Goal: Task Accomplishment & Management: Manage account settings

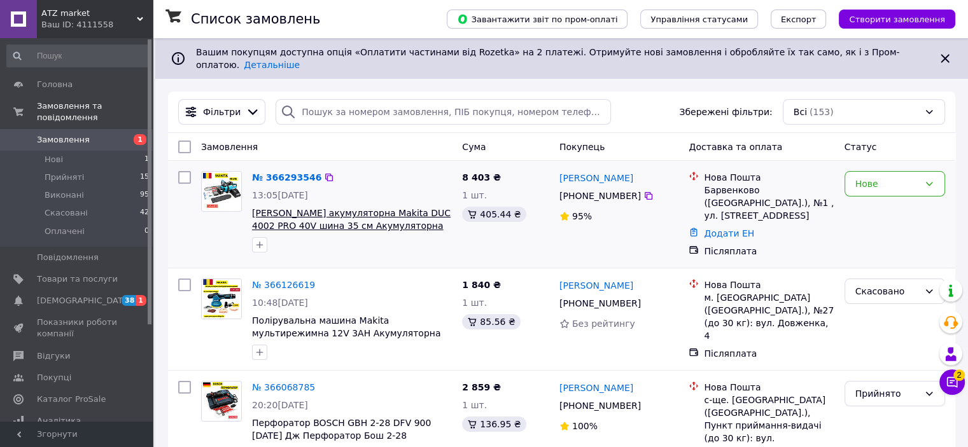
drag, startPoint x: 381, startPoint y: 188, endPoint x: 450, endPoint y: 202, distance: 70.3
click at [450, 202] on div "№ 366293546 13:05[DATE] [PERSON_NAME] акумуляторна Makita DUC 4002 PRO 40V шина…" at bounding box center [352, 212] width 210 height 92
copy div "[PERSON_NAME] акумуляторна Makita DUC 4002"
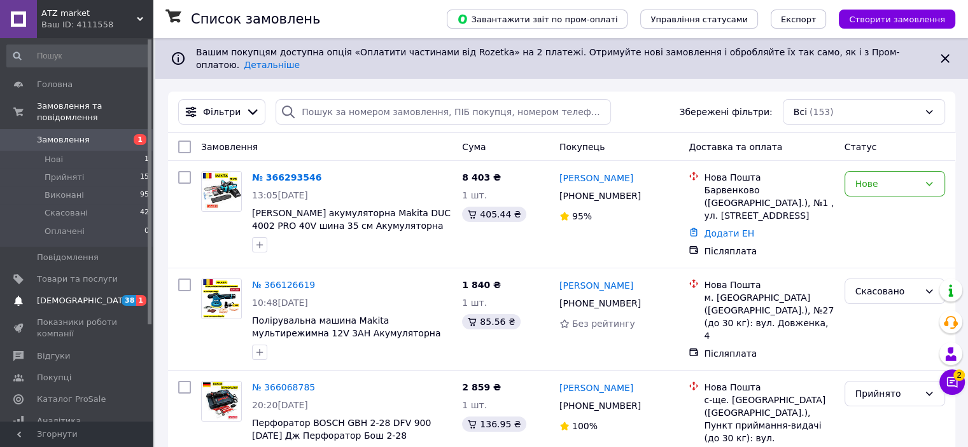
click at [79, 295] on span "[DEMOGRAPHIC_DATA]" at bounding box center [84, 300] width 94 height 11
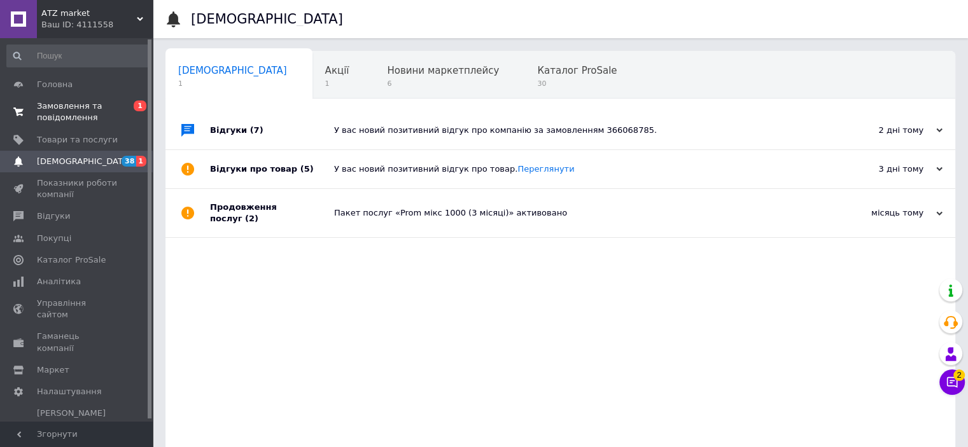
click at [62, 116] on span "Замовлення та повідомлення" at bounding box center [77, 112] width 81 height 23
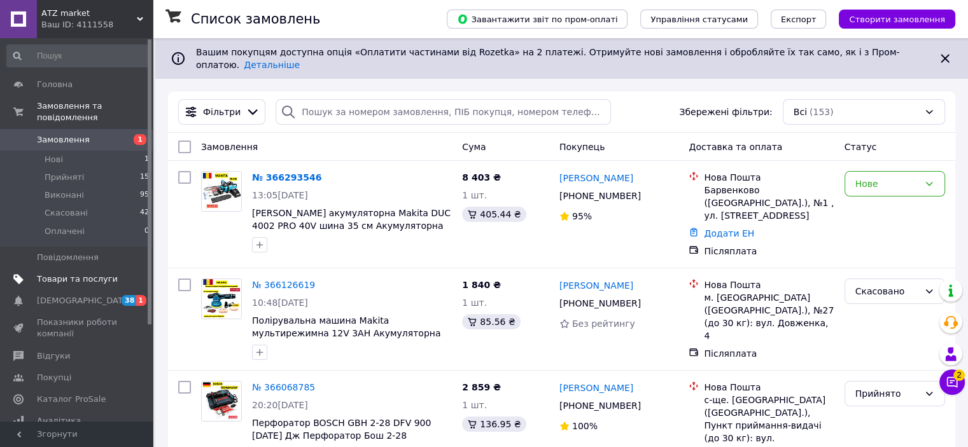
click at [65, 274] on span "Товари та послуги" at bounding box center [77, 279] width 81 height 11
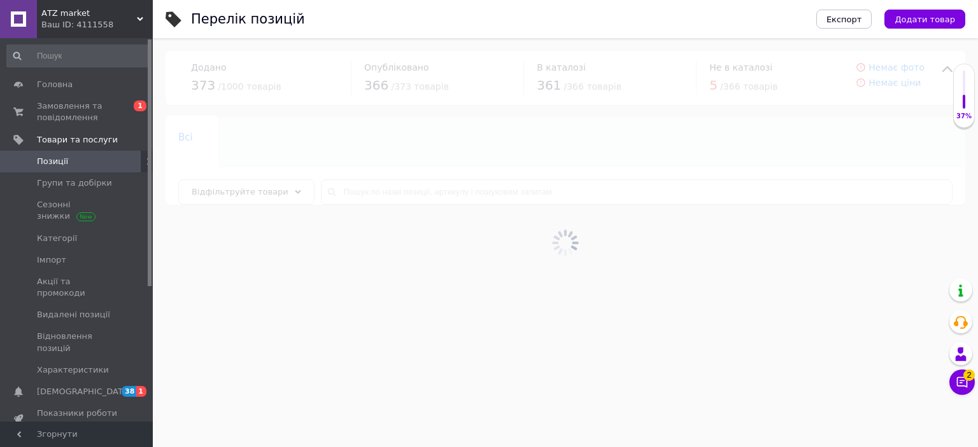
click at [351, 192] on div at bounding box center [565, 242] width 825 height 409
click at [379, 189] on input "text" at bounding box center [636, 191] width 631 height 25
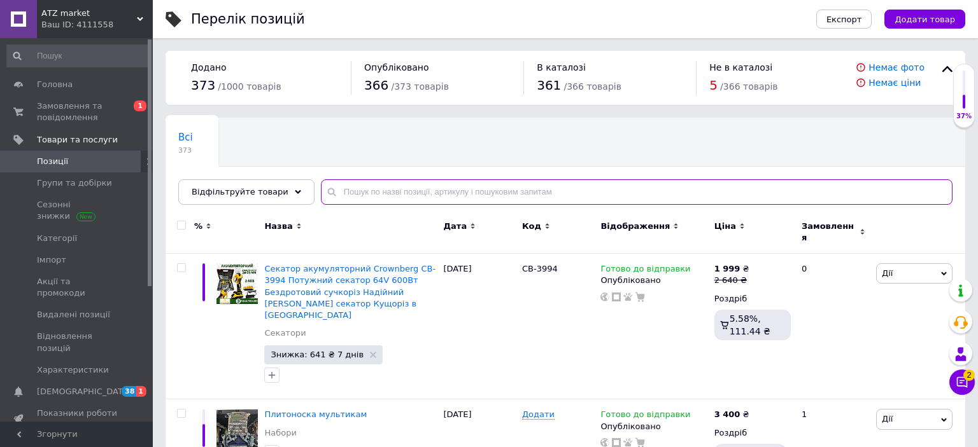
click at [379, 189] on input "text" at bounding box center [636, 191] width 631 height 25
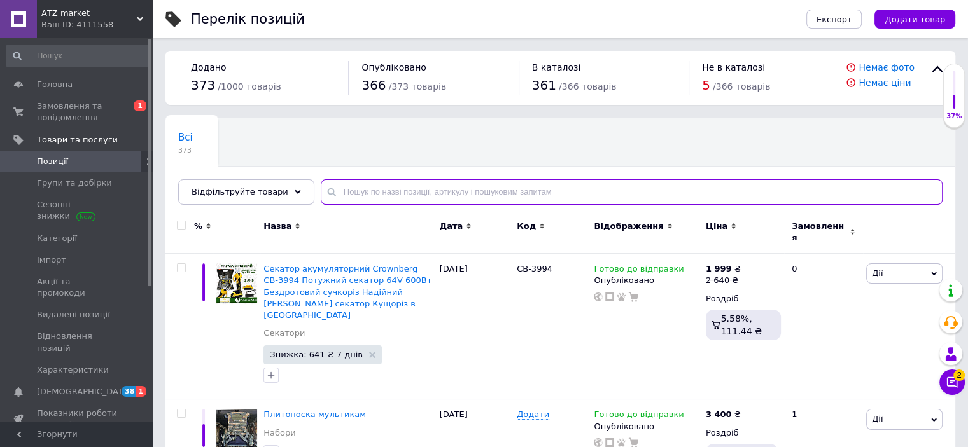
click at [379, 189] on input "text" at bounding box center [632, 191] width 622 height 25
paste input "[PERSON_NAME] акумуляторна Makita DUC 4002"
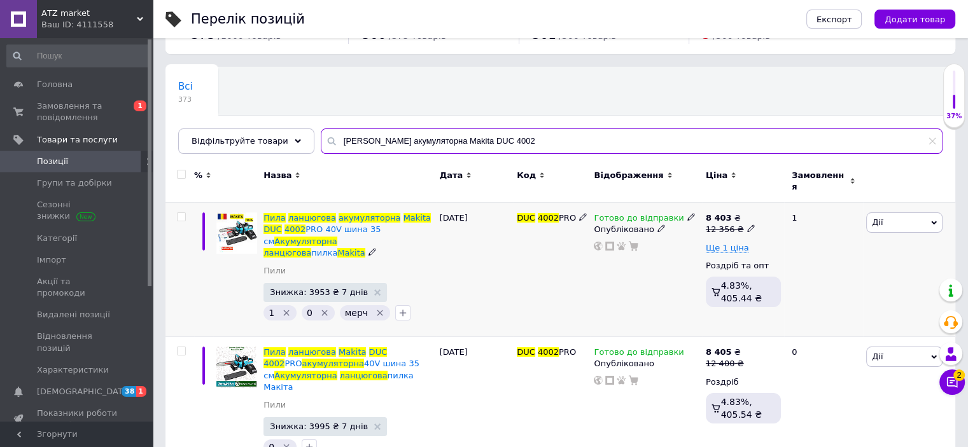
scroll to position [56, 0]
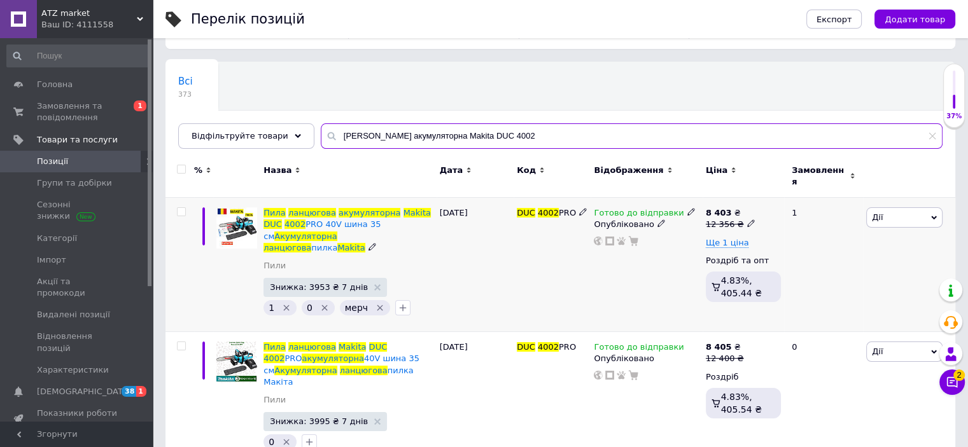
type input "[PERSON_NAME] акумуляторна Makita DUC 4002"
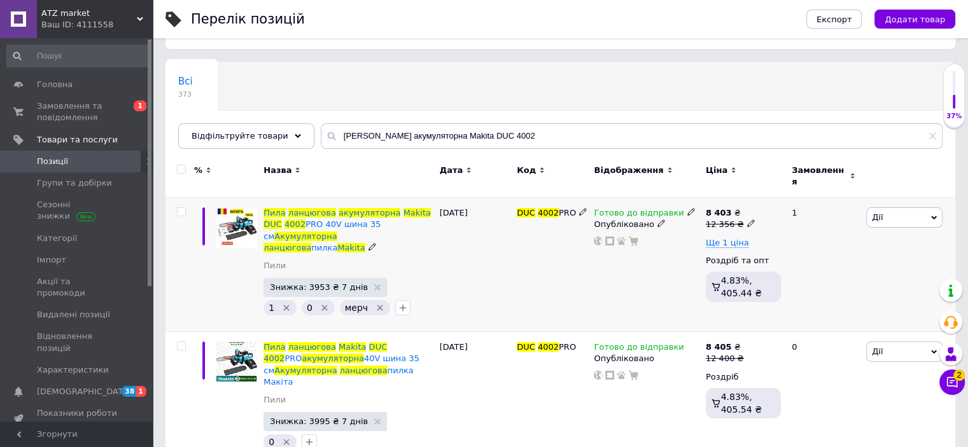
click at [657, 220] on icon at bounding box center [661, 224] width 8 height 8
click at [642, 241] on li "Прихований" at bounding box center [643, 250] width 109 height 18
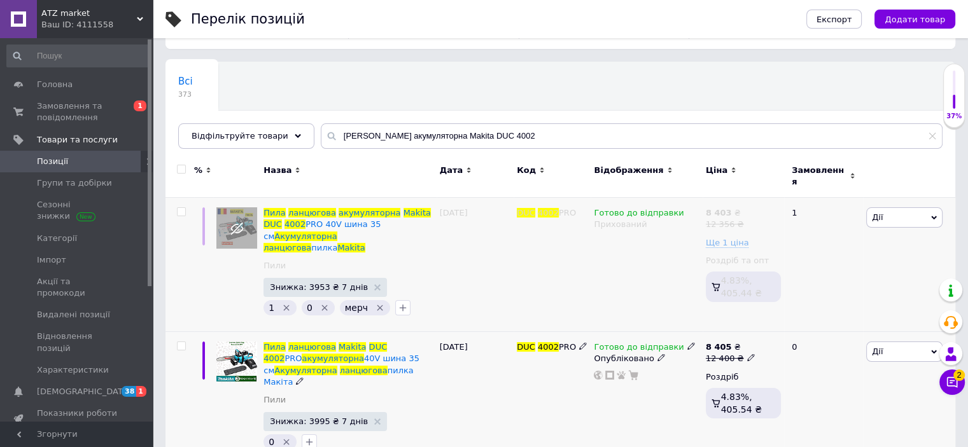
click at [657, 354] on icon at bounding box center [661, 358] width 8 height 8
click at [644, 375] on li "Прихований" at bounding box center [643, 384] width 109 height 18
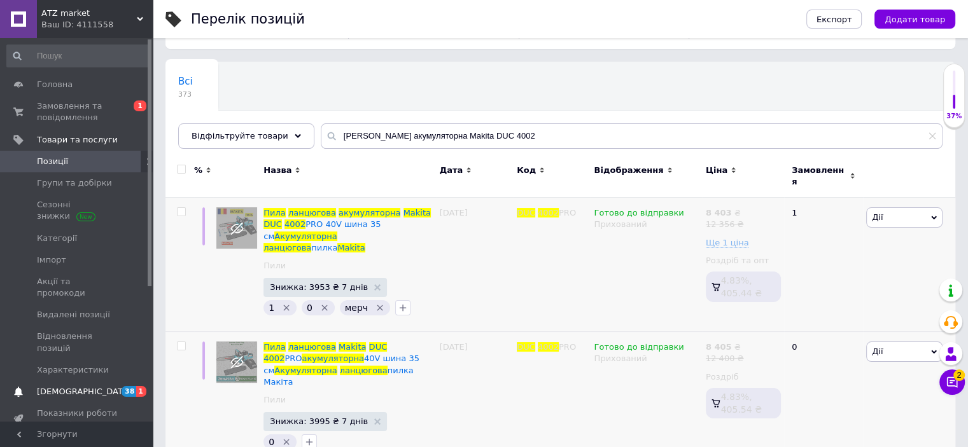
click at [119, 386] on span "38 1" at bounding box center [135, 391] width 35 height 11
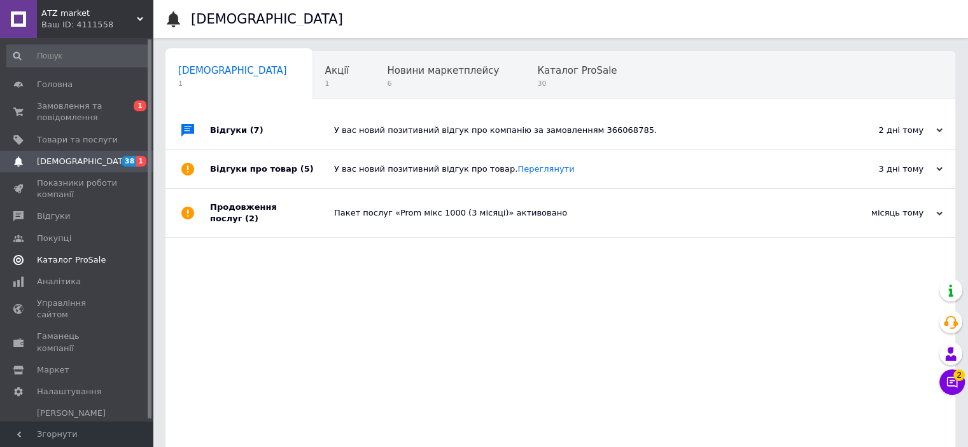
click at [59, 258] on span "Каталог ProSale" at bounding box center [71, 260] width 69 height 11
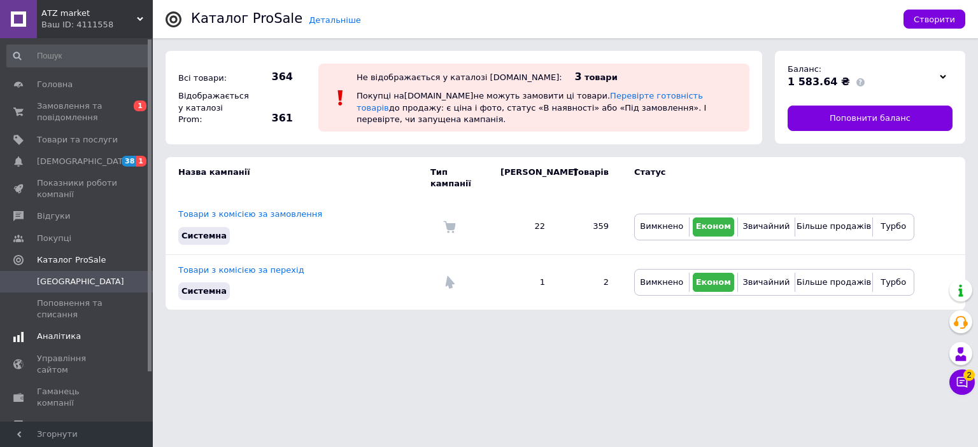
click at [52, 332] on span "Аналітика" at bounding box center [59, 336] width 44 height 11
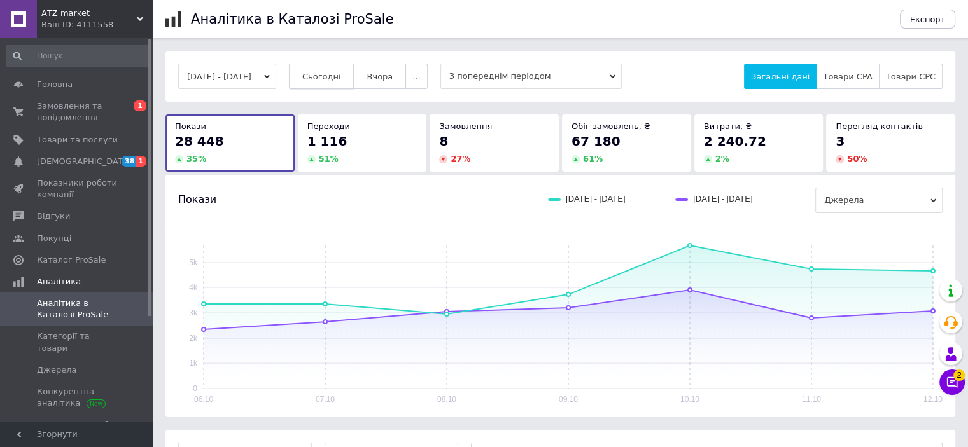
click at [332, 86] on button "Сьогодні" at bounding box center [322, 76] width 66 height 25
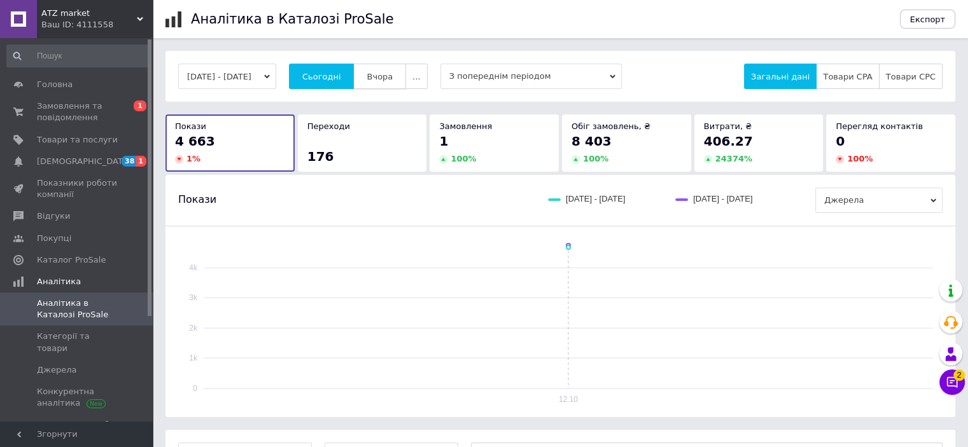
click at [393, 76] on span "Вчора" at bounding box center [380, 77] width 26 height 10
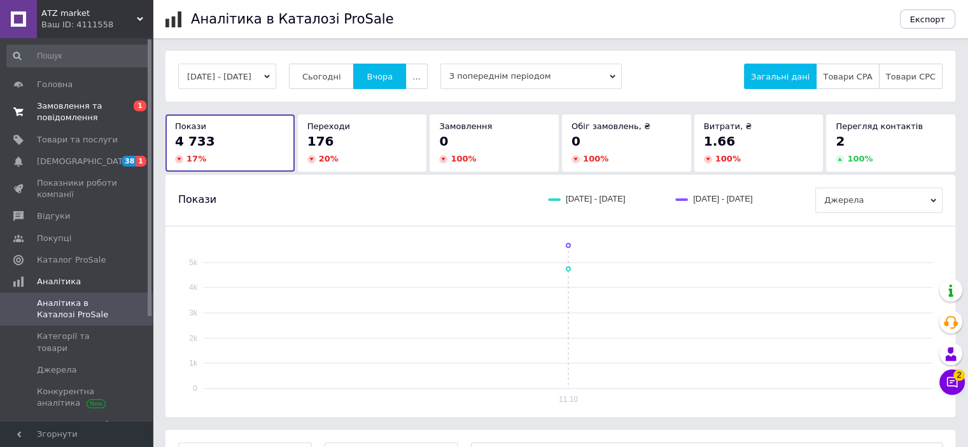
click at [69, 114] on span "Замовлення та повідомлення" at bounding box center [77, 112] width 81 height 23
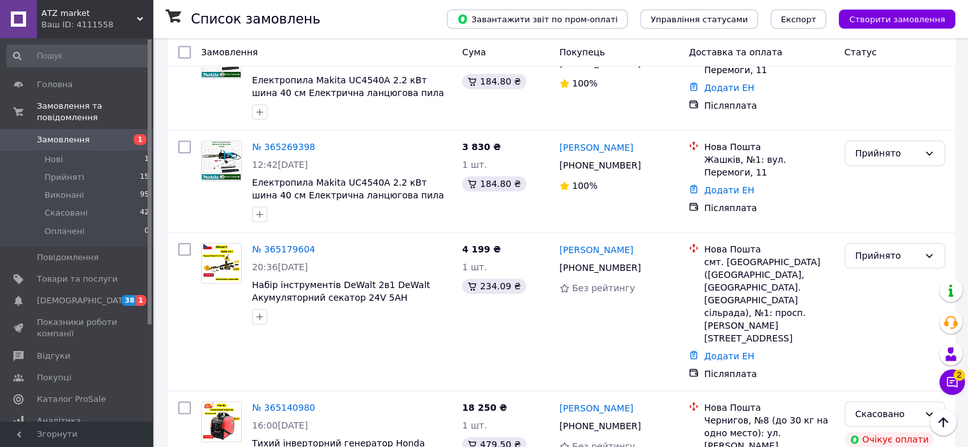
scroll to position [1435, 0]
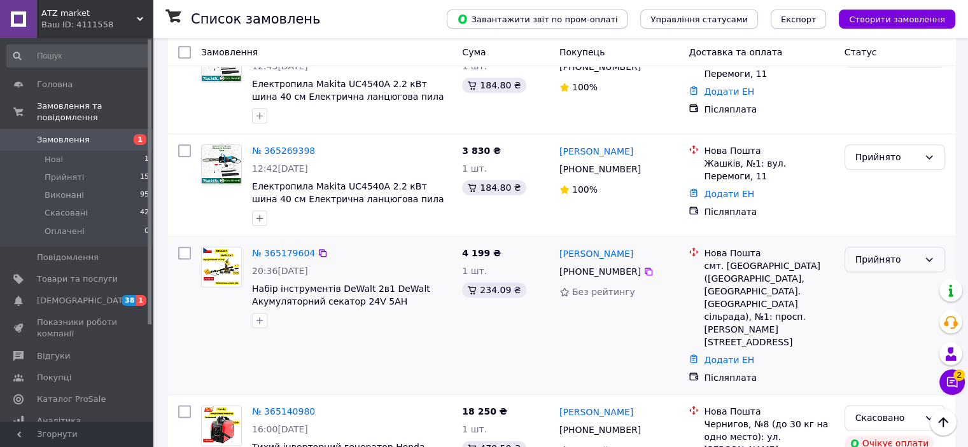
click at [873, 253] on div "Прийнято" at bounding box center [887, 260] width 64 height 14
click at [869, 213] on li "Скасовано" at bounding box center [894, 215] width 99 height 23
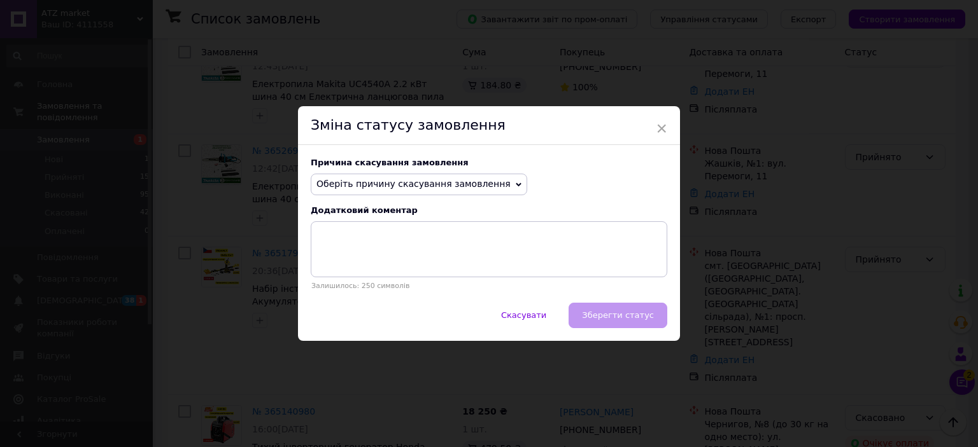
click at [446, 198] on div "Причина скасування замовлення Оберіть причину скасування замовлення Немає в ная…" at bounding box center [489, 224] width 382 height 158
click at [444, 189] on span "Оберіть причину скасування замовлення" at bounding box center [413, 184] width 194 height 10
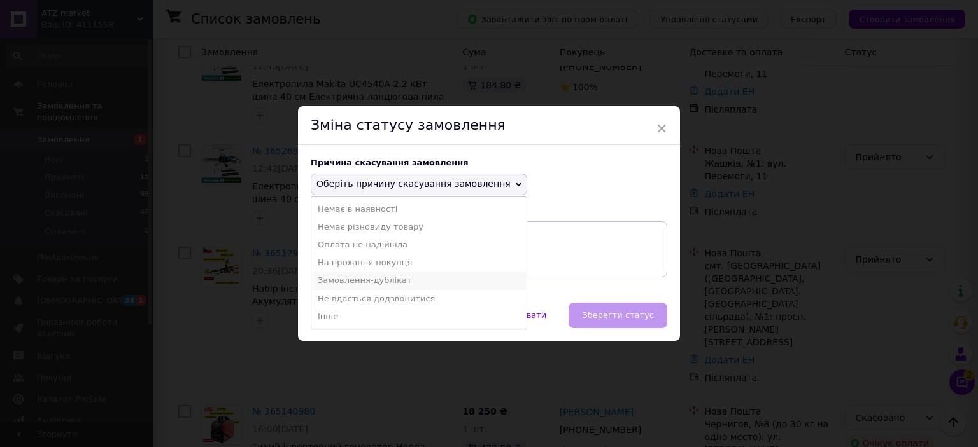
click at [397, 281] on li "Замовлення-дублікат" at bounding box center [418, 281] width 215 height 18
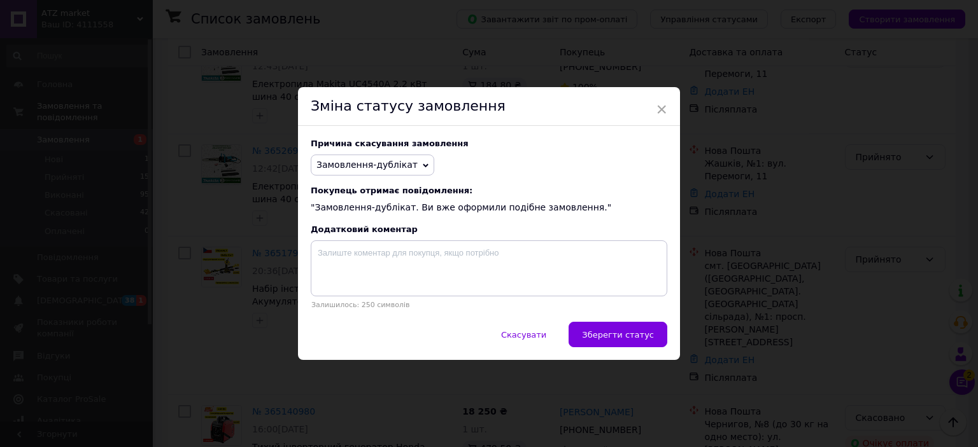
click at [620, 340] on span "Зберегти статус" at bounding box center [618, 335] width 72 height 10
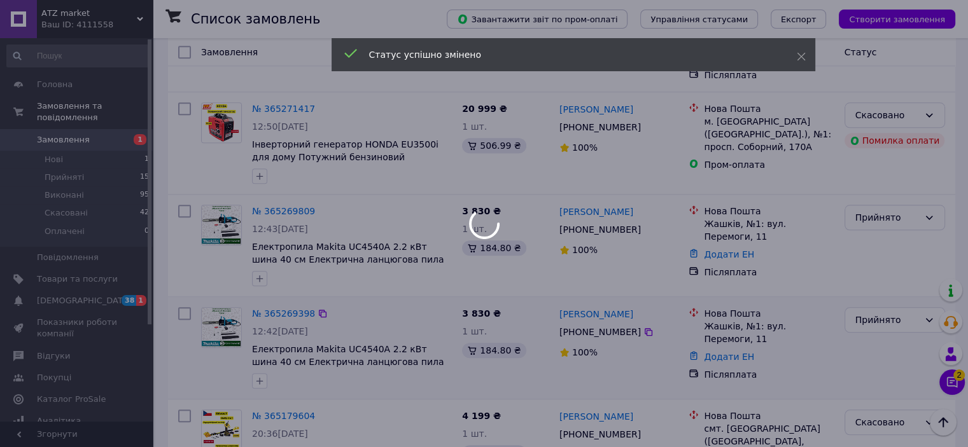
scroll to position [1271, 0]
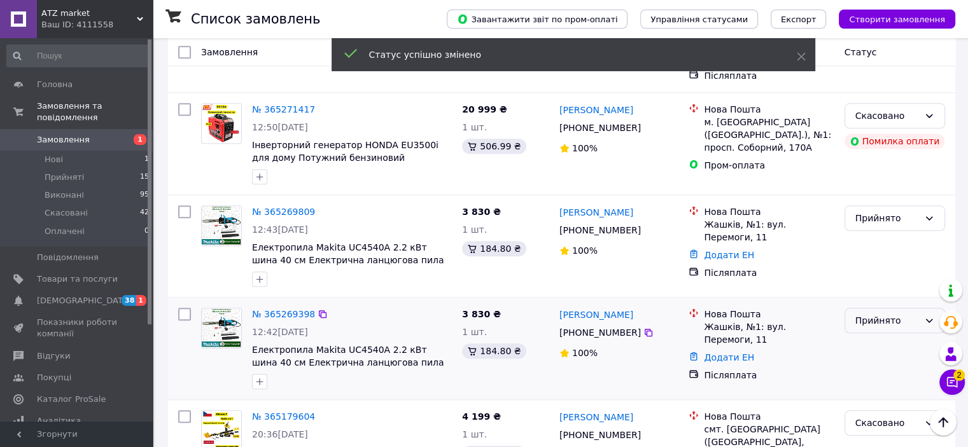
click at [911, 314] on div "Прийнято" at bounding box center [887, 321] width 64 height 14
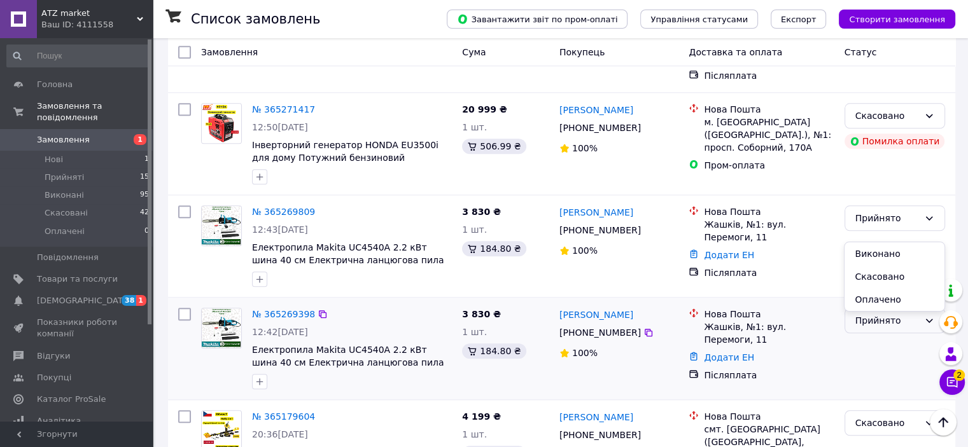
click at [867, 278] on li "Скасовано" at bounding box center [894, 276] width 99 height 23
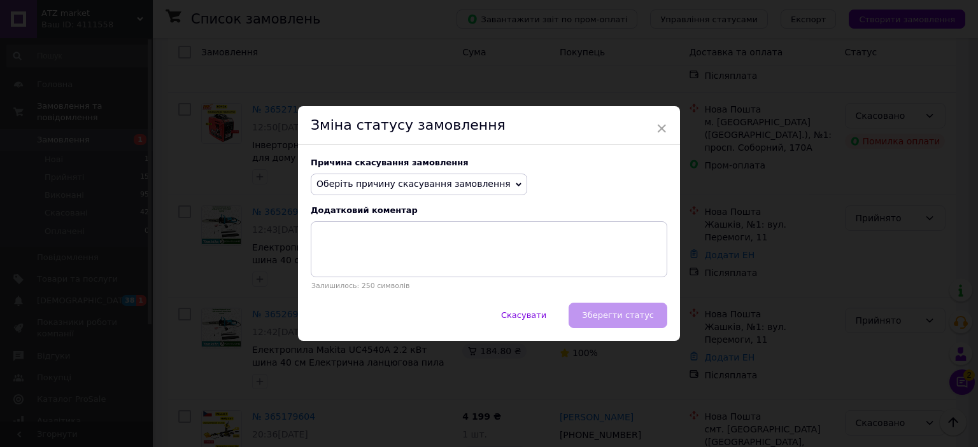
click at [427, 180] on span "Оберіть причину скасування замовлення" at bounding box center [413, 184] width 194 height 10
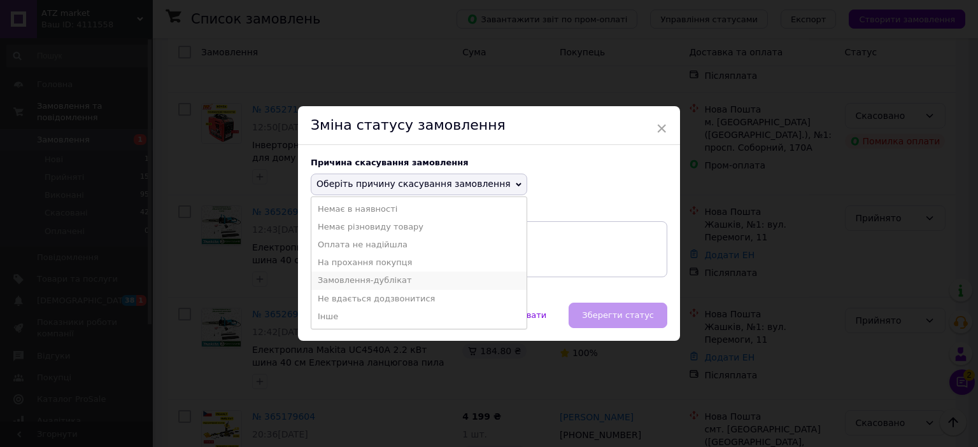
click at [385, 278] on li "Замовлення-дублікат" at bounding box center [418, 281] width 215 height 18
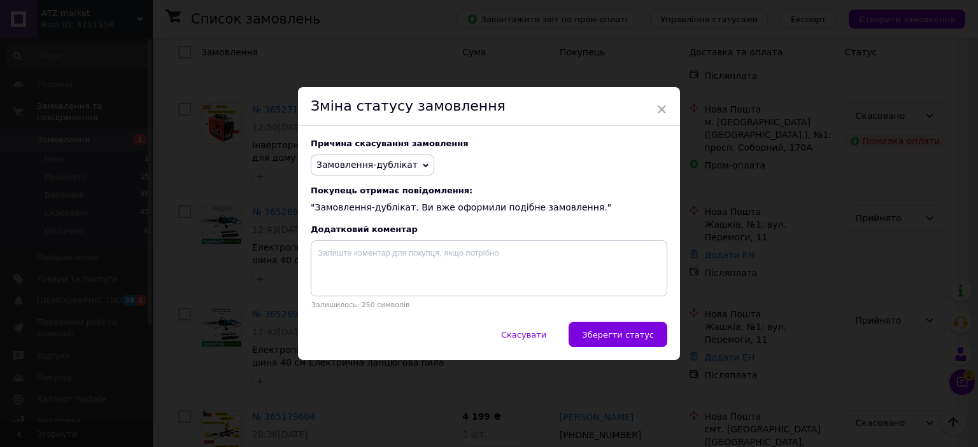
click at [615, 333] on span "Зберегти статус" at bounding box center [618, 335] width 72 height 10
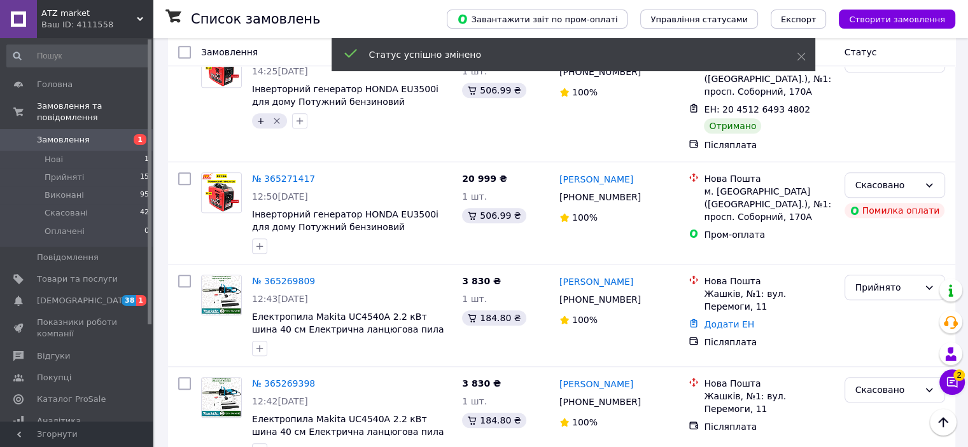
scroll to position [1192, 0]
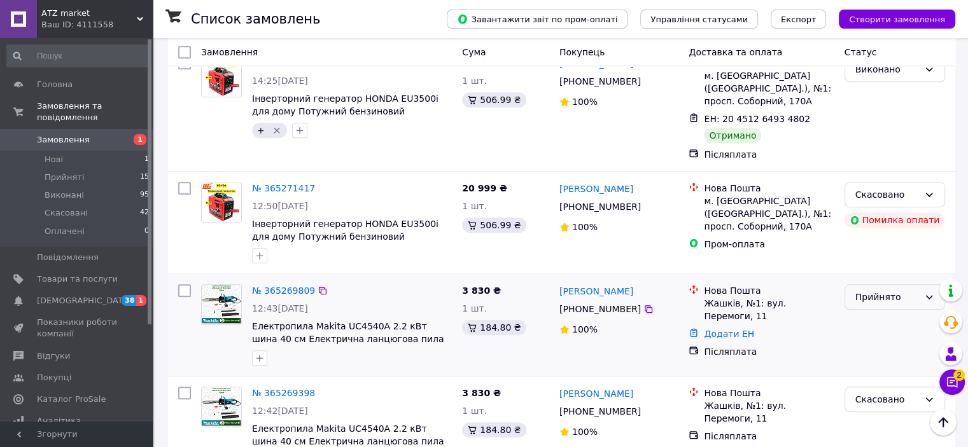
click at [912, 290] on div "Прийнято" at bounding box center [887, 297] width 64 height 14
click at [876, 250] on li "Скасовано" at bounding box center [894, 252] width 99 height 23
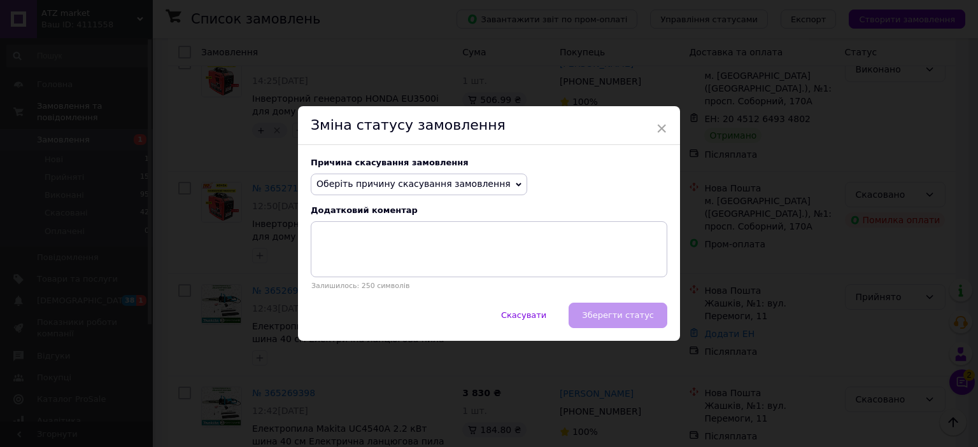
click at [461, 185] on span "Оберіть причину скасування замовлення" at bounding box center [413, 184] width 194 height 10
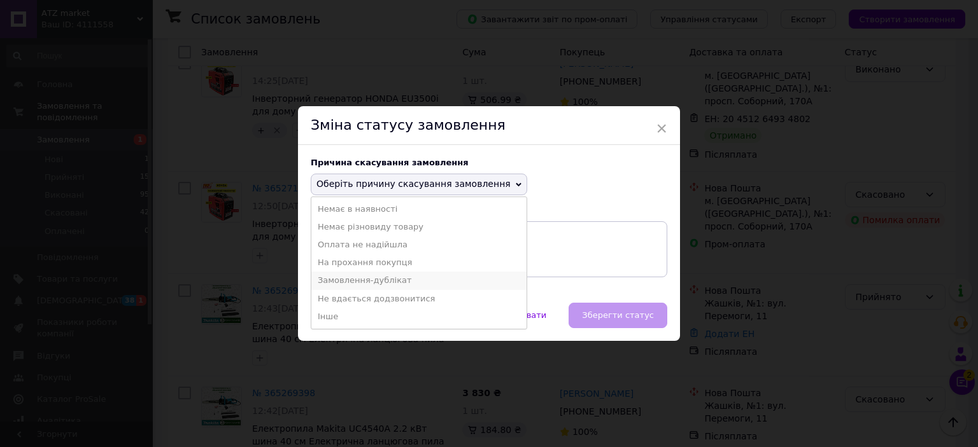
click at [383, 277] on li "Замовлення-дублікат" at bounding box center [418, 281] width 215 height 18
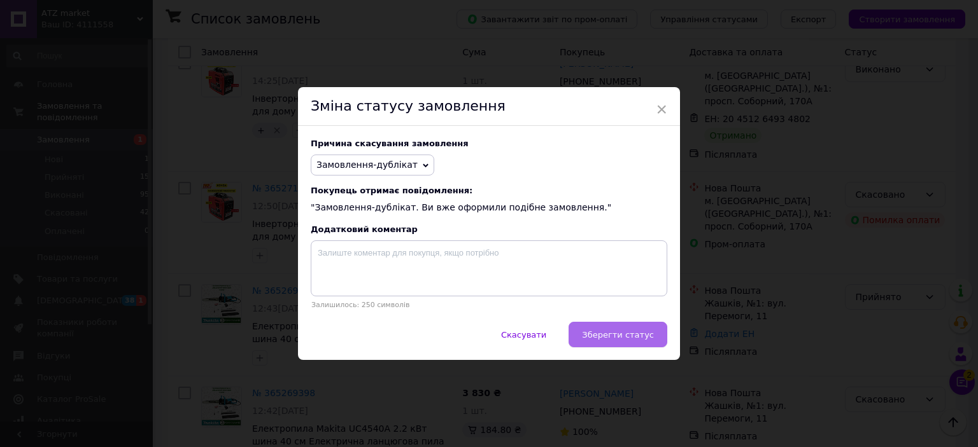
click at [617, 330] on span "Зберегти статус" at bounding box center [618, 335] width 72 height 10
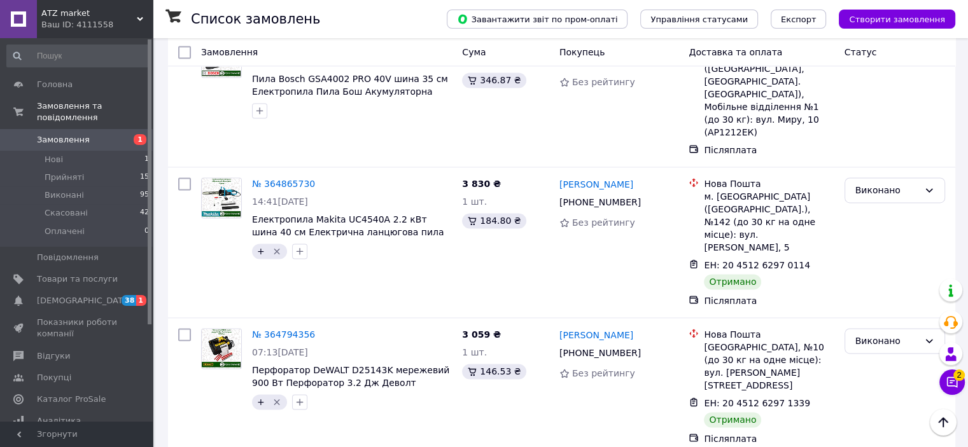
scroll to position [1971, 0]
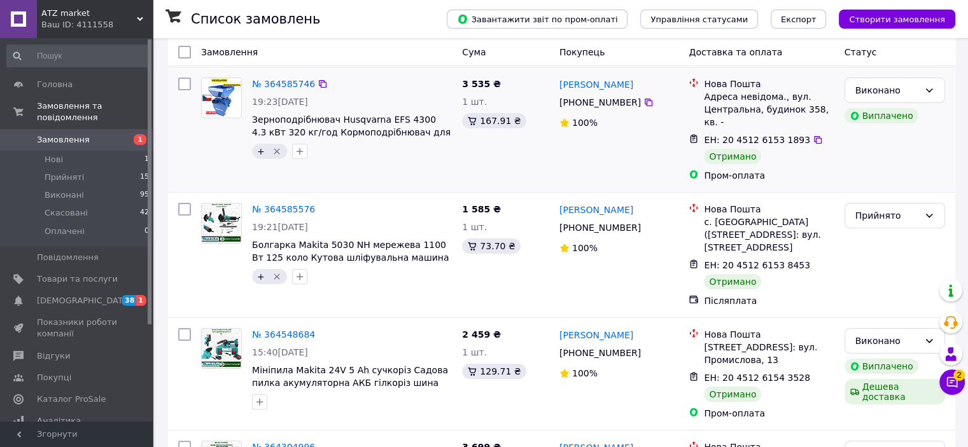
scroll to position [242, 0]
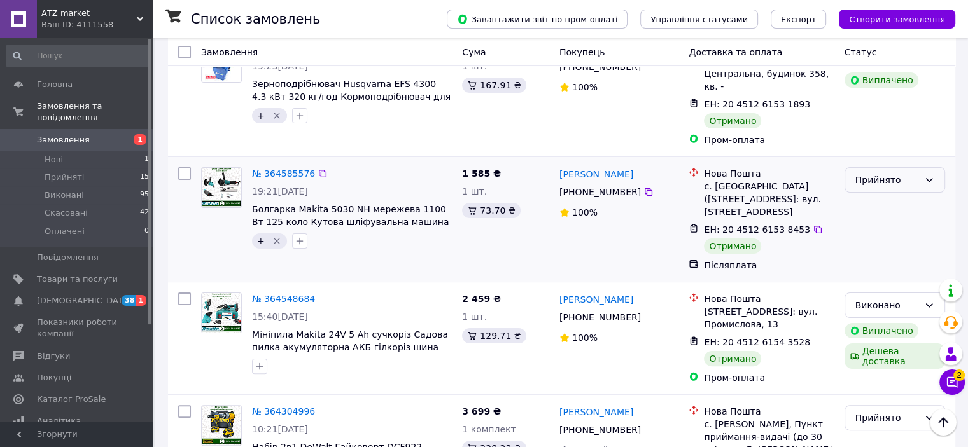
click at [918, 173] on div "Прийнято" at bounding box center [887, 180] width 64 height 14
click at [876, 185] on li "Виконано" at bounding box center [894, 184] width 99 height 23
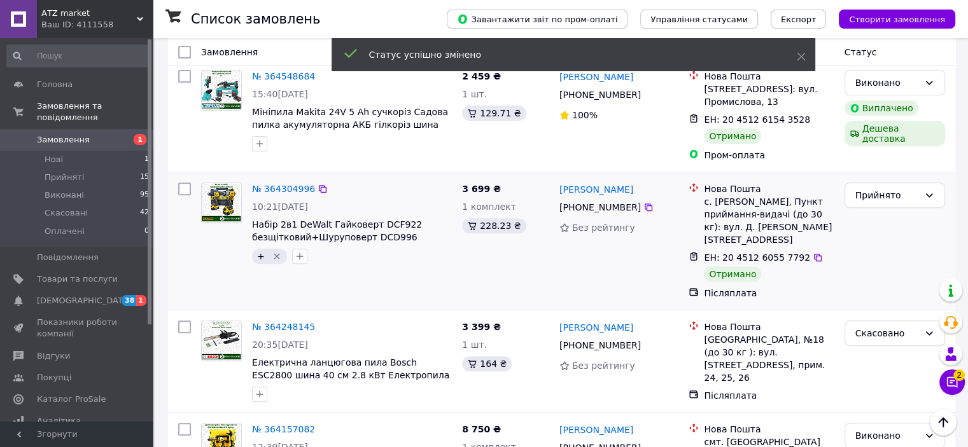
scroll to position [465, 0]
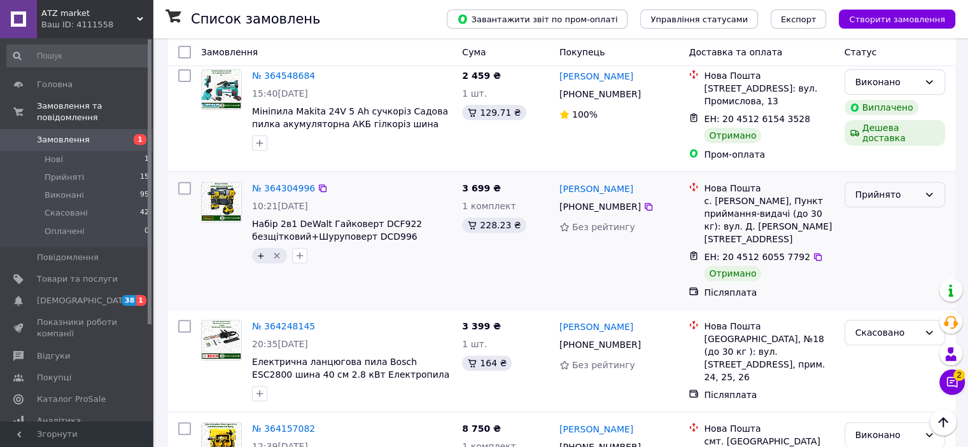
click at [880, 183] on div "Прийнято" at bounding box center [895, 194] width 101 height 25
click at [870, 206] on li "Виконано" at bounding box center [894, 200] width 99 height 23
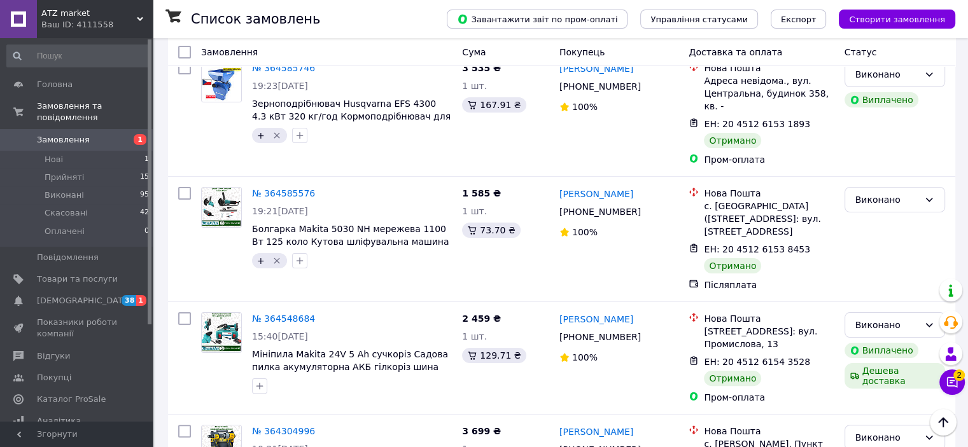
scroll to position [0, 0]
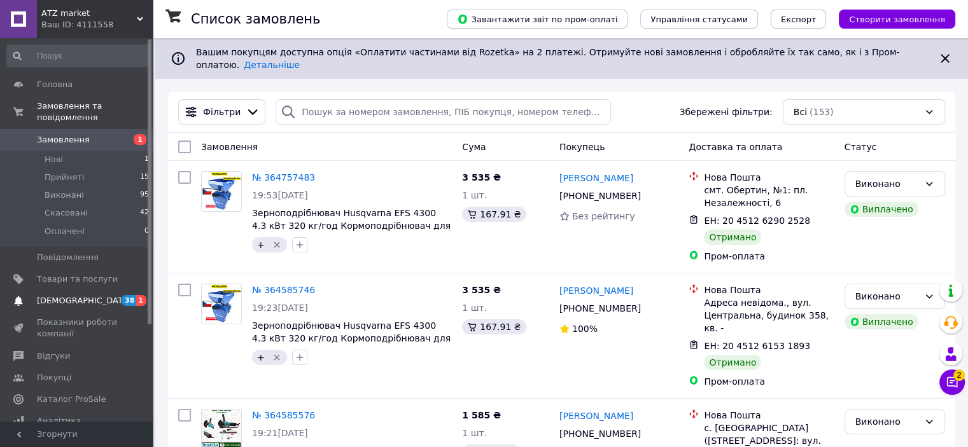
click at [94, 295] on span "[DEMOGRAPHIC_DATA]" at bounding box center [77, 300] width 81 height 11
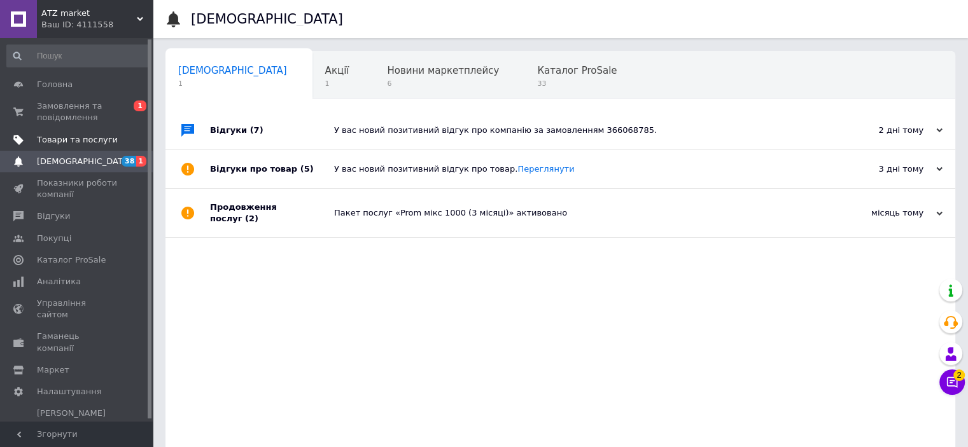
click at [69, 139] on span "Товари та послуги" at bounding box center [77, 139] width 81 height 11
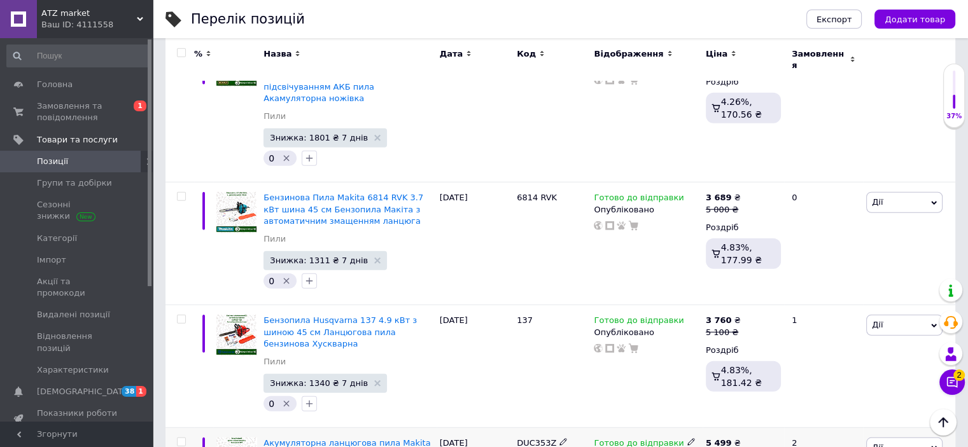
scroll to position [3455, 0]
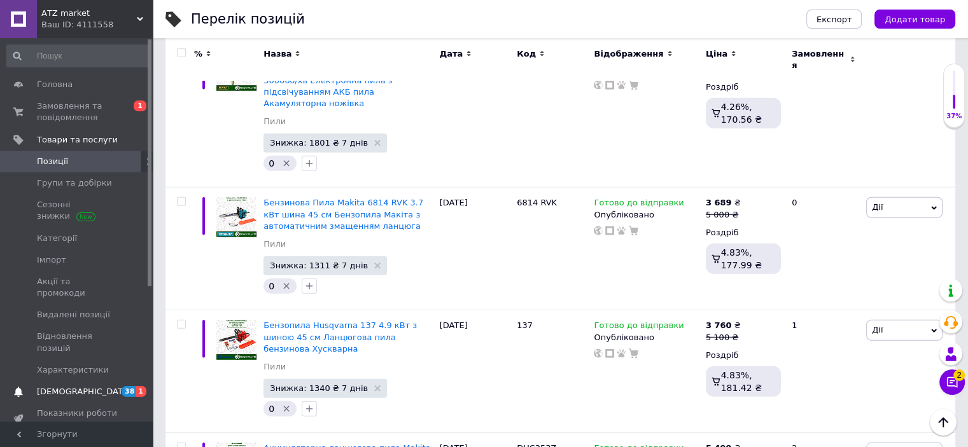
click at [131, 386] on span "38" at bounding box center [129, 391] width 15 height 11
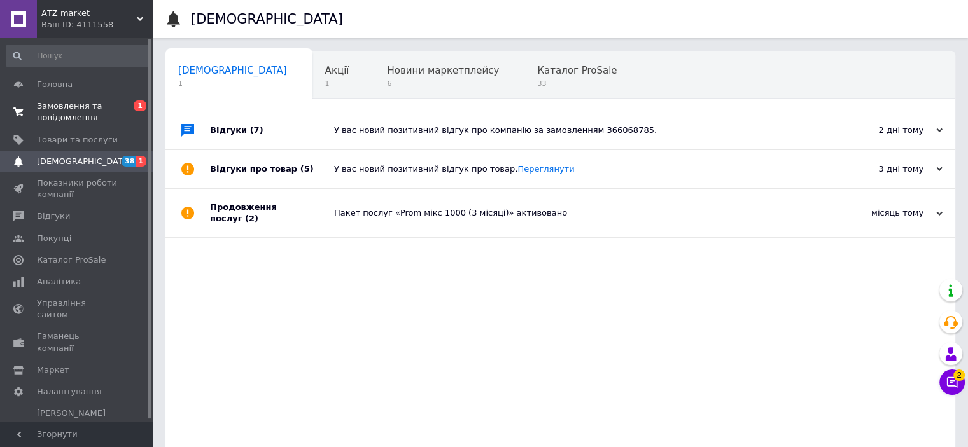
click at [86, 116] on span "Замовлення та повідомлення" at bounding box center [77, 112] width 81 height 23
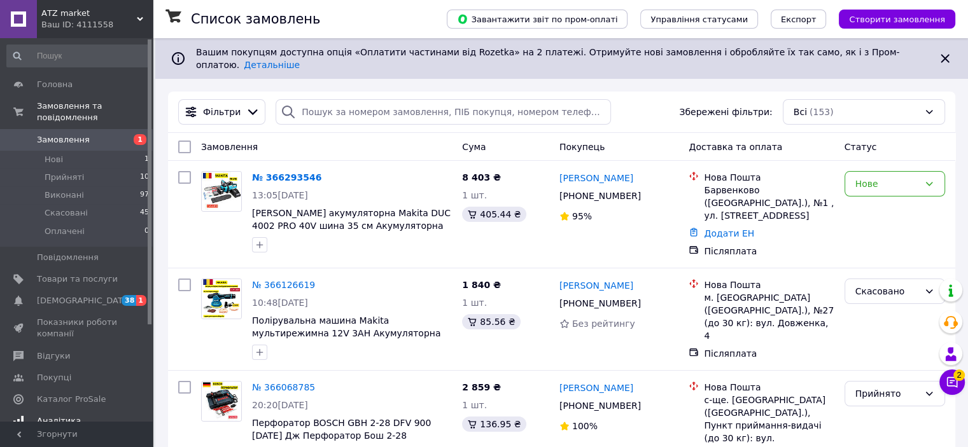
click at [53, 416] on span "Аналітика" at bounding box center [59, 421] width 44 height 11
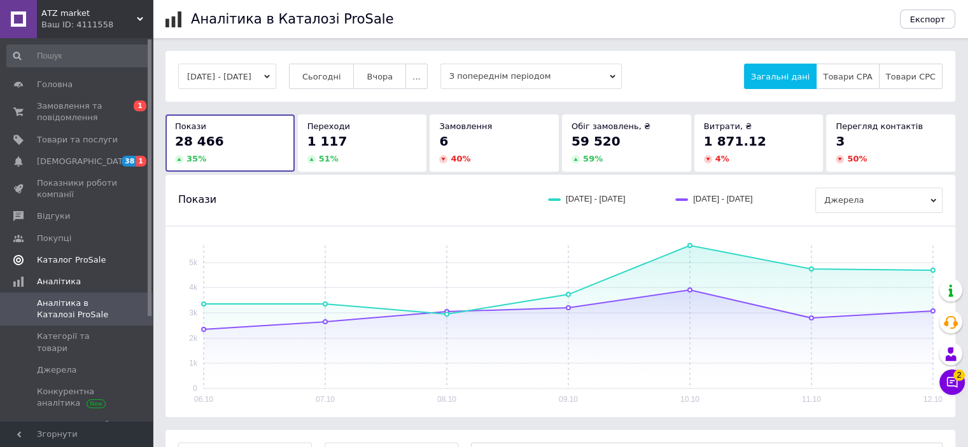
click at [76, 265] on span "Каталог ProSale" at bounding box center [71, 260] width 69 height 11
